Goal: Transaction & Acquisition: Book appointment/travel/reservation

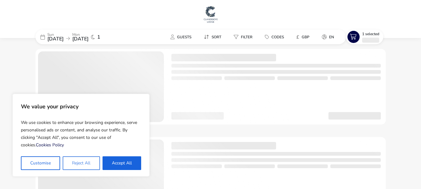
click at [87, 161] on button "Reject All" at bounding box center [81, 163] width 37 height 14
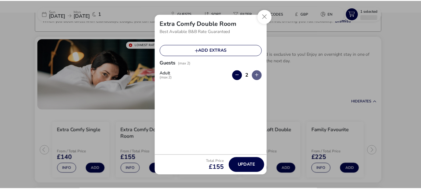
scroll to position [47, 0]
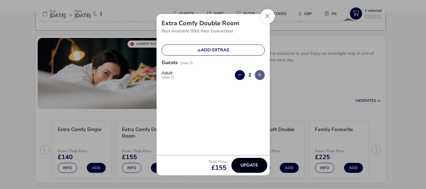
click at [252, 163] on span "Update" at bounding box center [248, 165] width 17 height 5
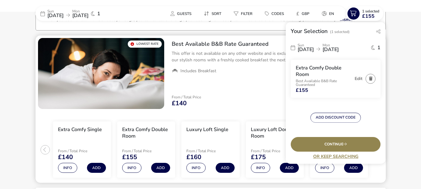
click at [271, 95] on div "From / Total Price £140 Hide Rates" at bounding box center [276, 100] width 219 height 21
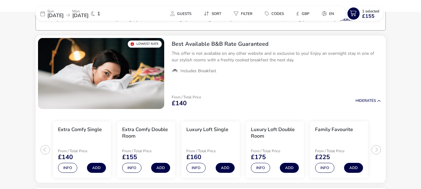
click at [64, 15] on span "[DATE]" at bounding box center [55, 15] width 16 height 7
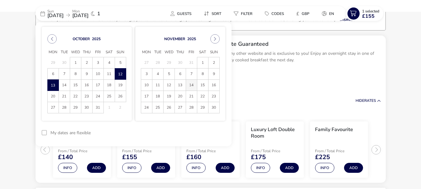
click at [192, 87] on span "14" at bounding box center [191, 85] width 11 height 11
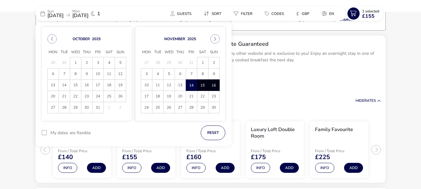
click at [216, 87] on span "16" at bounding box center [214, 85] width 11 height 11
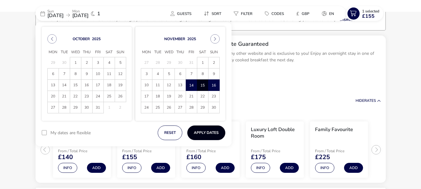
click at [215, 131] on button "Apply Dates" at bounding box center [206, 133] width 38 height 15
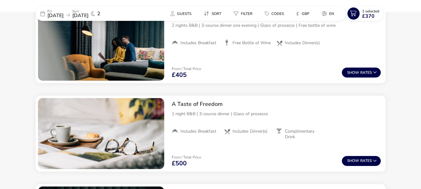
scroll to position [298, 0]
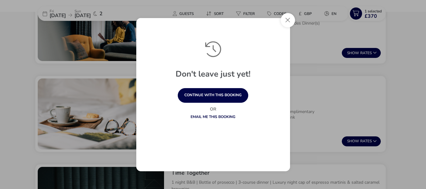
click at [421, 93] on html "We value your privacy We use cookies to enhance your browsing experience, serve…" at bounding box center [213, 168] width 426 height 933
click at [288, 22] on button "Close" at bounding box center [288, 20] width 14 height 14
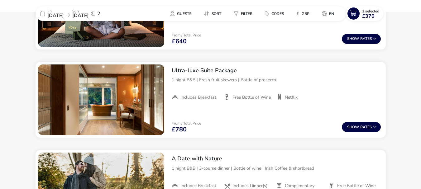
scroll to position [571, 0]
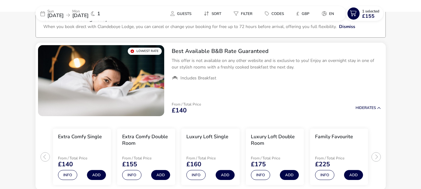
scroll to position [51, 0]
